Goal: Navigation & Orientation: Find specific page/section

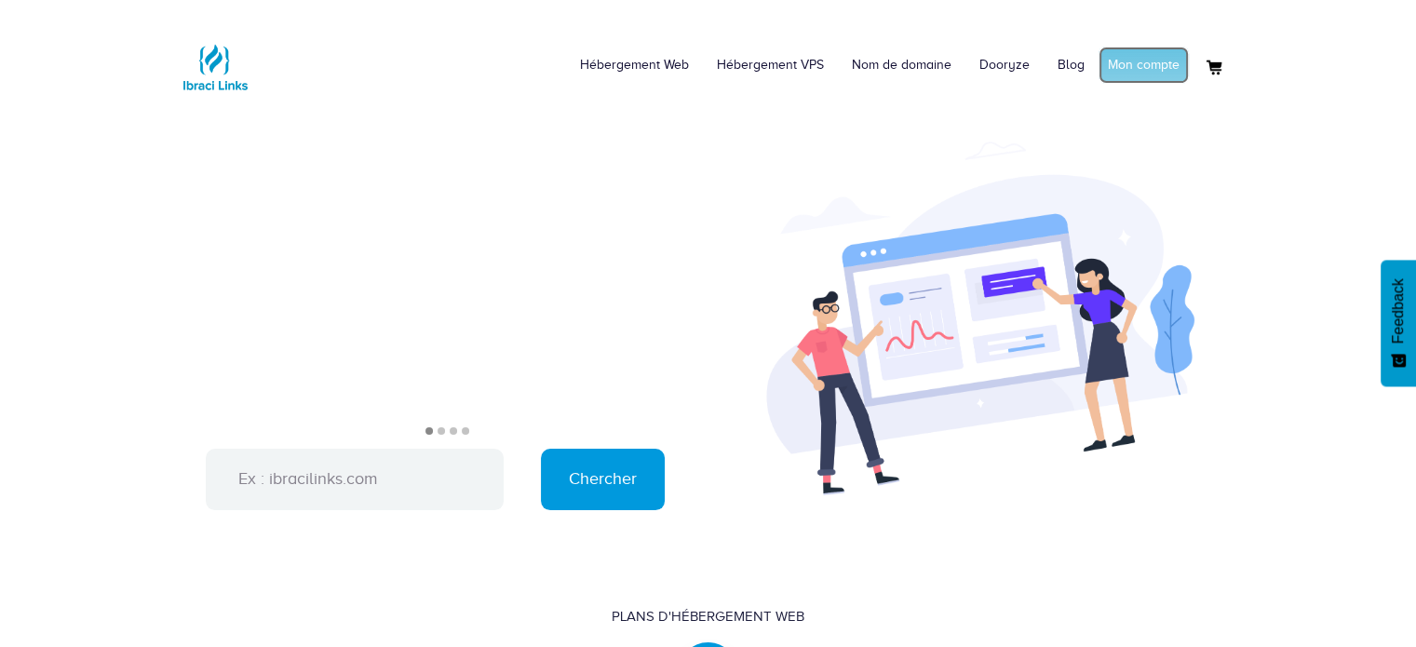
click at [1121, 64] on link "Mon compte" at bounding box center [1144, 65] width 90 height 37
click at [1142, 60] on link "Connexion" at bounding box center [1148, 65] width 81 height 37
click at [1136, 67] on link "Mon compte" at bounding box center [1144, 65] width 90 height 37
